Goal: Information Seeking & Learning: Learn about a topic

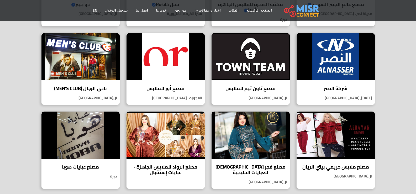
scroll to position [184, 0]
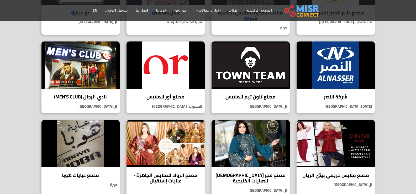
select select "**********"
click at [387, 113] on section "دليل مصانع الملابس مصنع عالم الجينز السوري Verified account جودة سورية تُلبس.. …" at bounding box center [208, 99] width 416 height 398
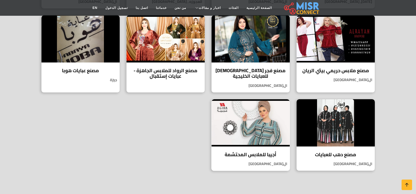
scroll to position [289, 0]
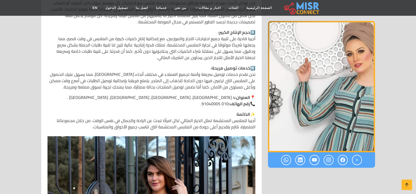
scroll to position [604, 0]
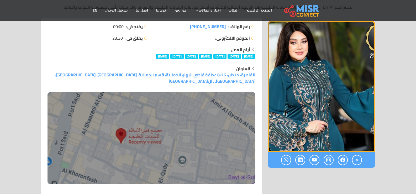
scroll to position [105, 0]
